Goal: Transaction & Acquisition: Purchase product/service

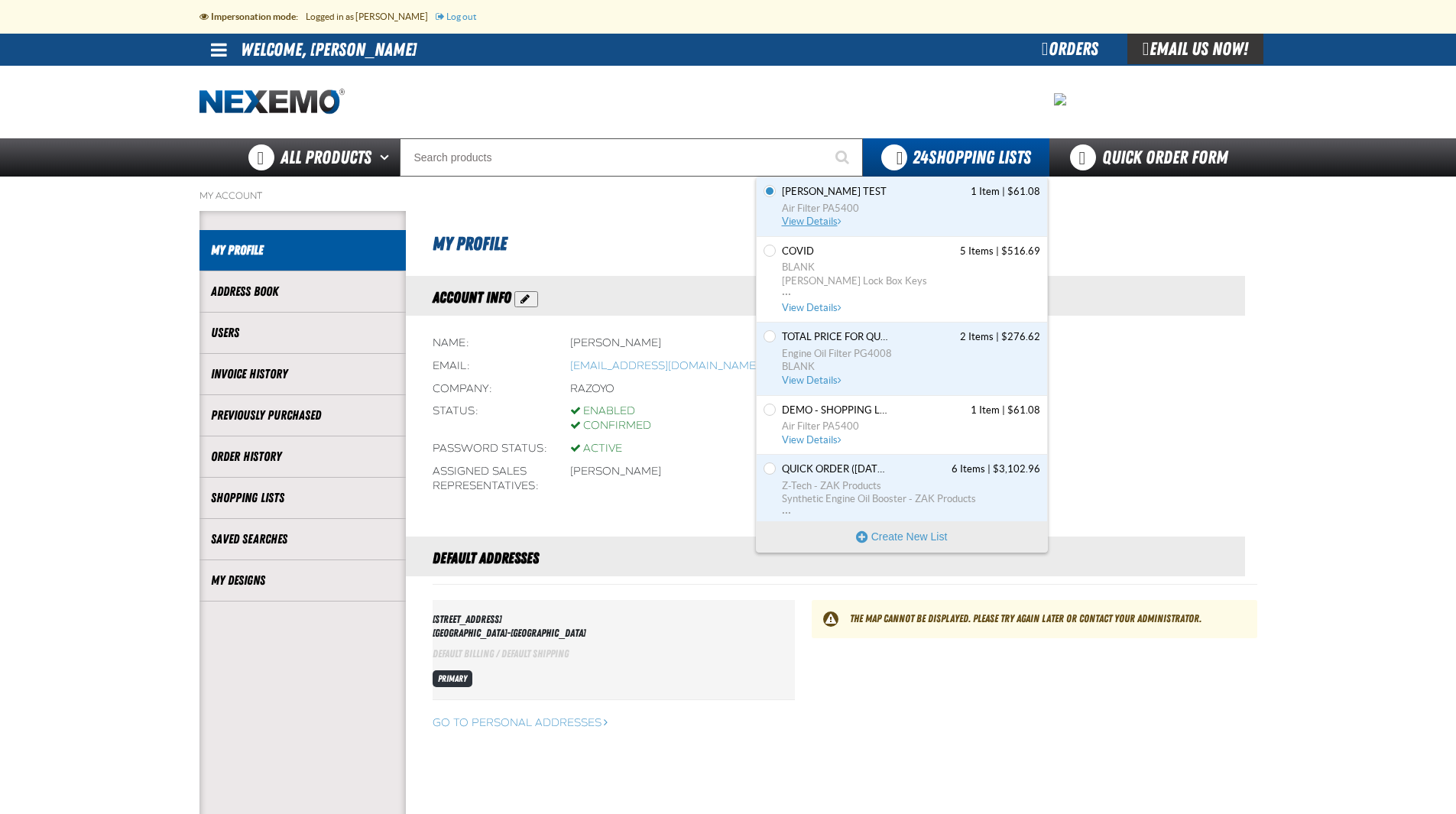
click at [800, 220] on span "View Details" at bounding box center [813, 221] width 62 height 12
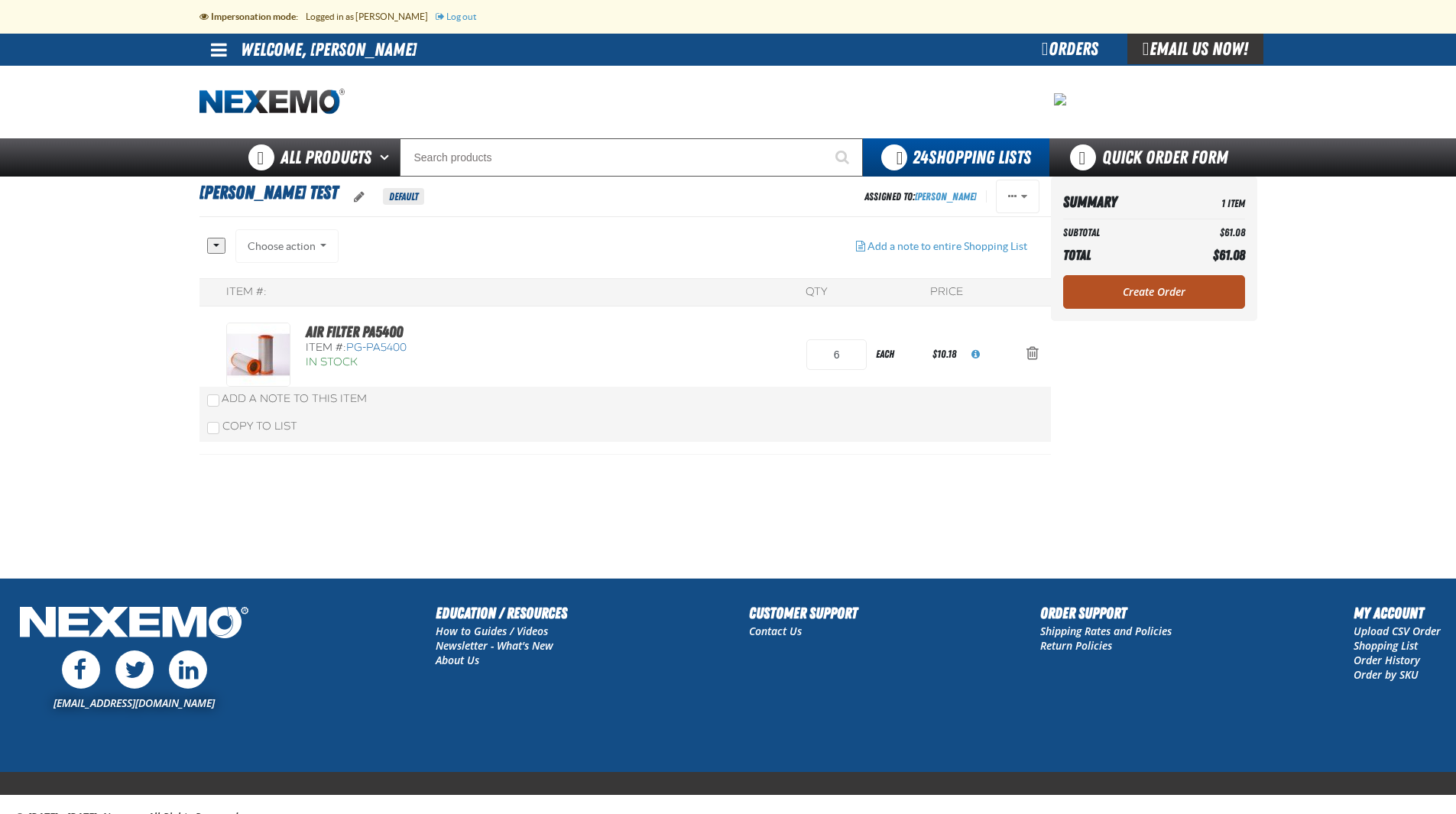
click at [1159, 290] on link "Create Order" at bounding box center [1154, 292] width 182 height 34
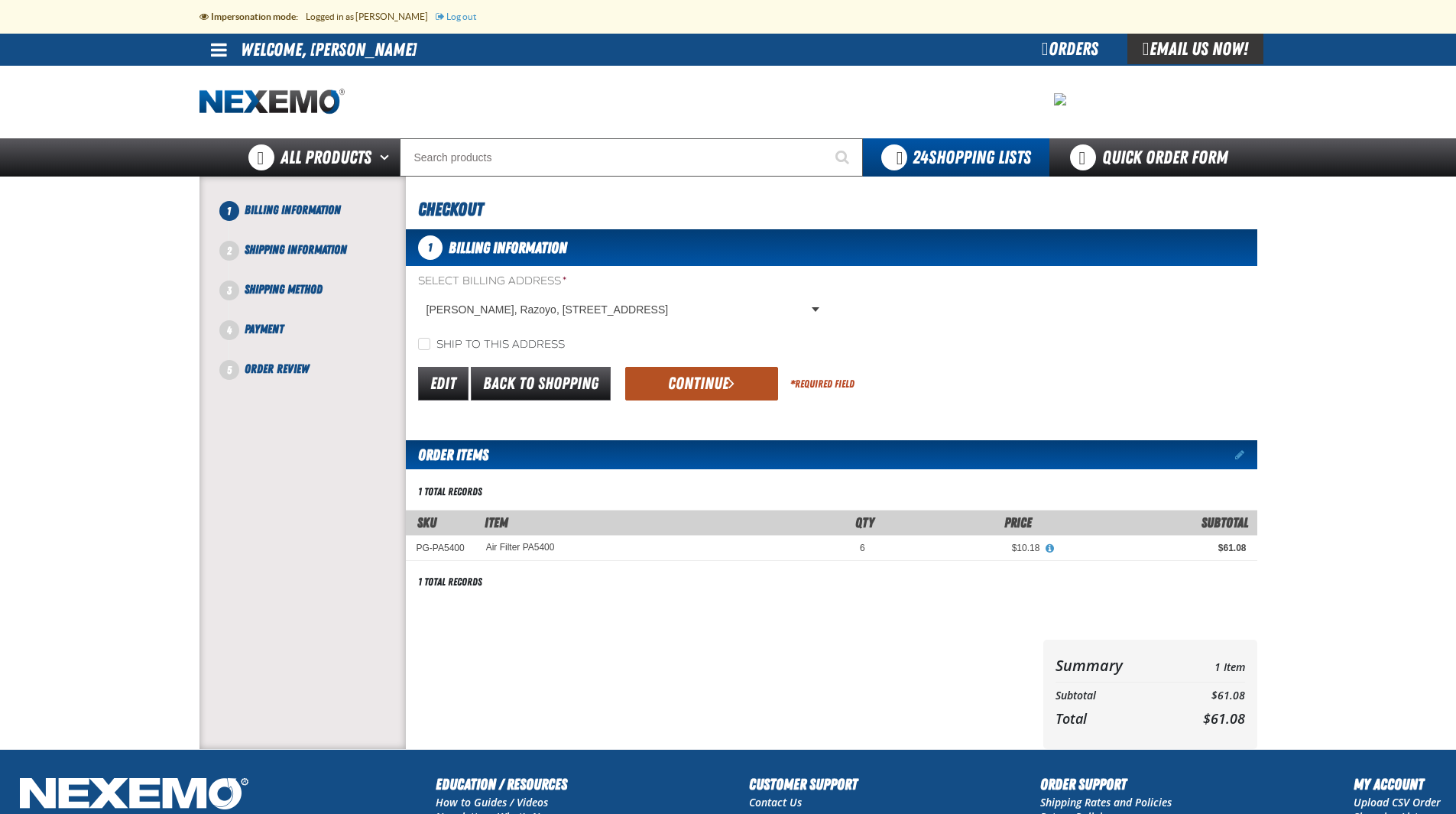
click at [706, 380] on button "Continue" at bounding box center [701, 383] width 153 height 34
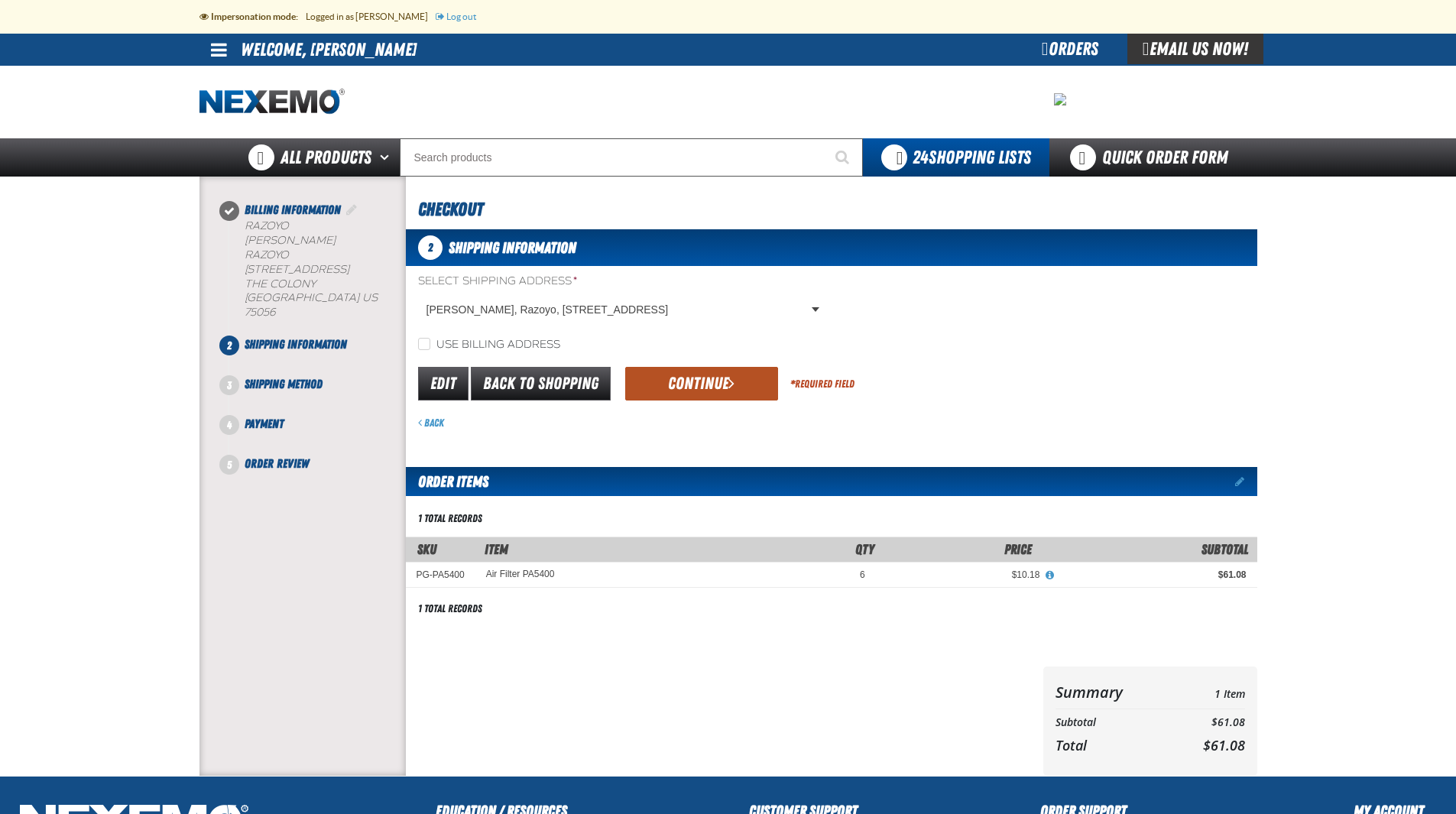
click at [713, 379] on button "Continue" at bounding box center [701, 383] width 153 height 34
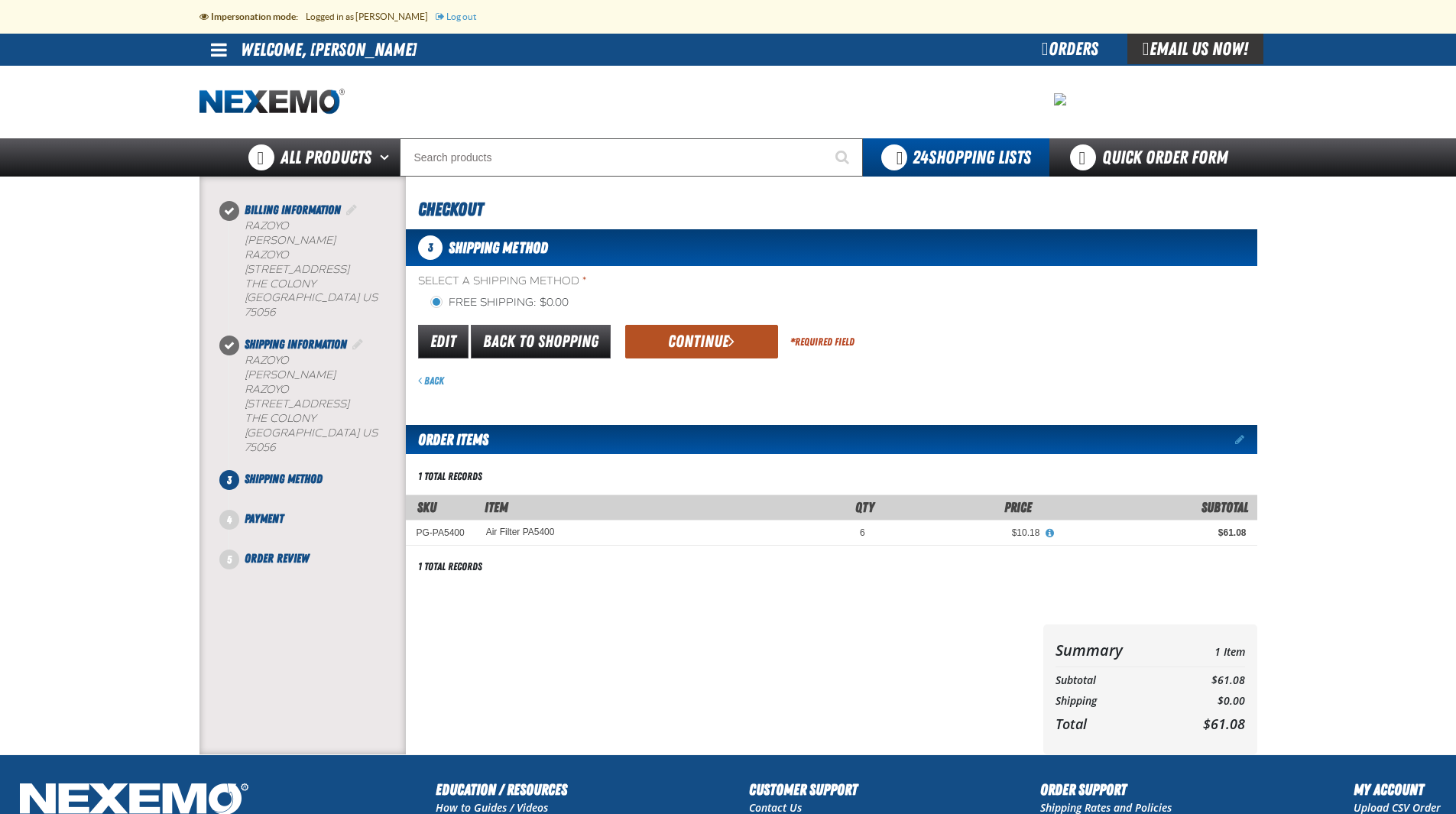
click at [724, 351] on button "Continue" at bounding box center [701, 341] width 153 height 34
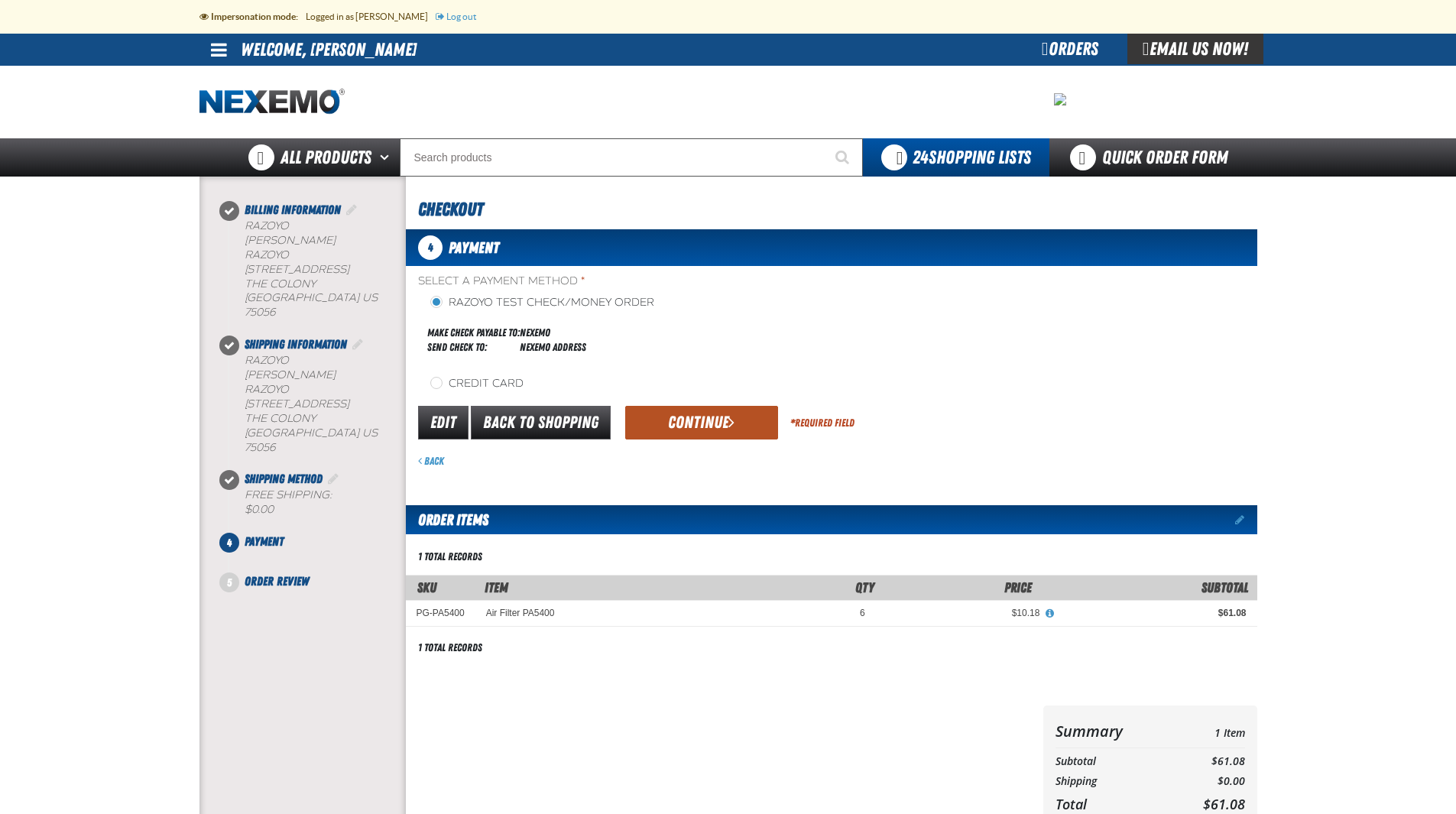
click at [719, 412] on button "Continue" at bounding box center [701, 422] width 153 height 34
